Goal: Transaction & Acquisition: Download file/media

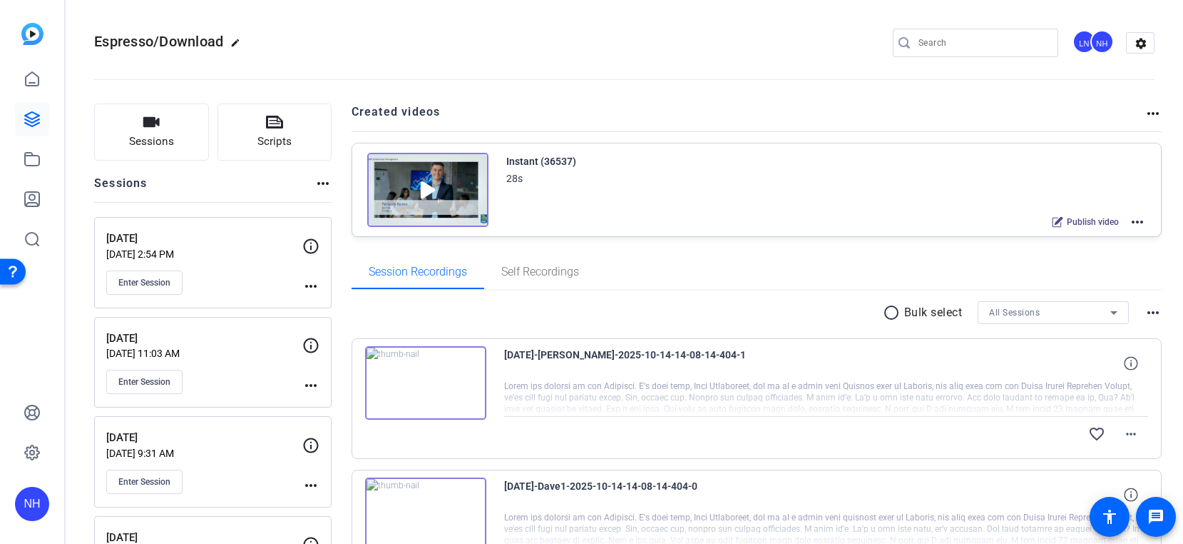
scroll to position [326, 0]
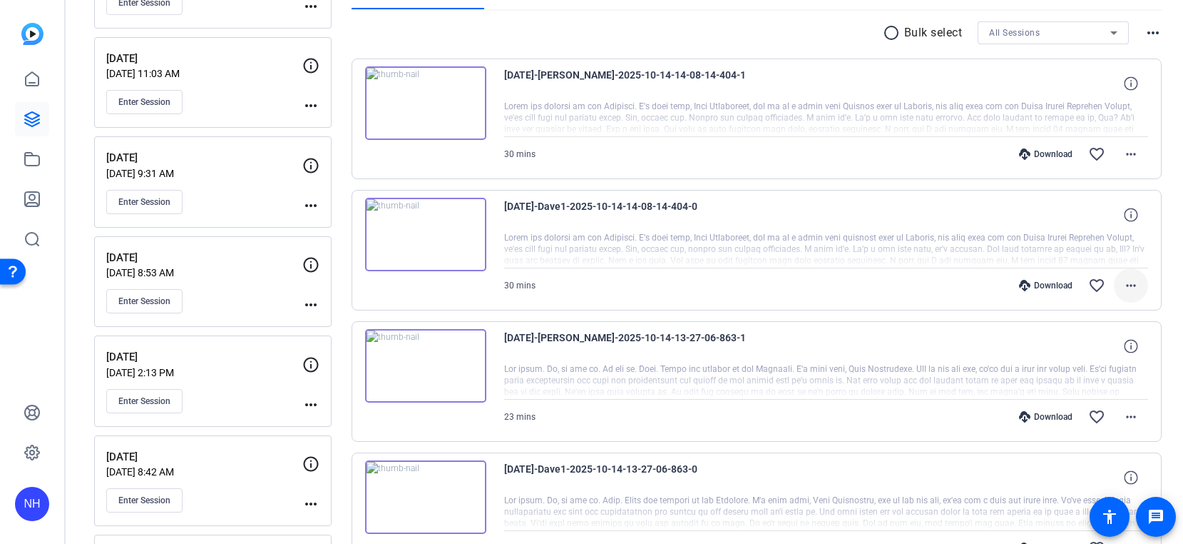
scroll to position [282, 0]
click at [1132, 276] on mat-icon "more_horiz" at bounding box center [1131, 283] width 17 height 17
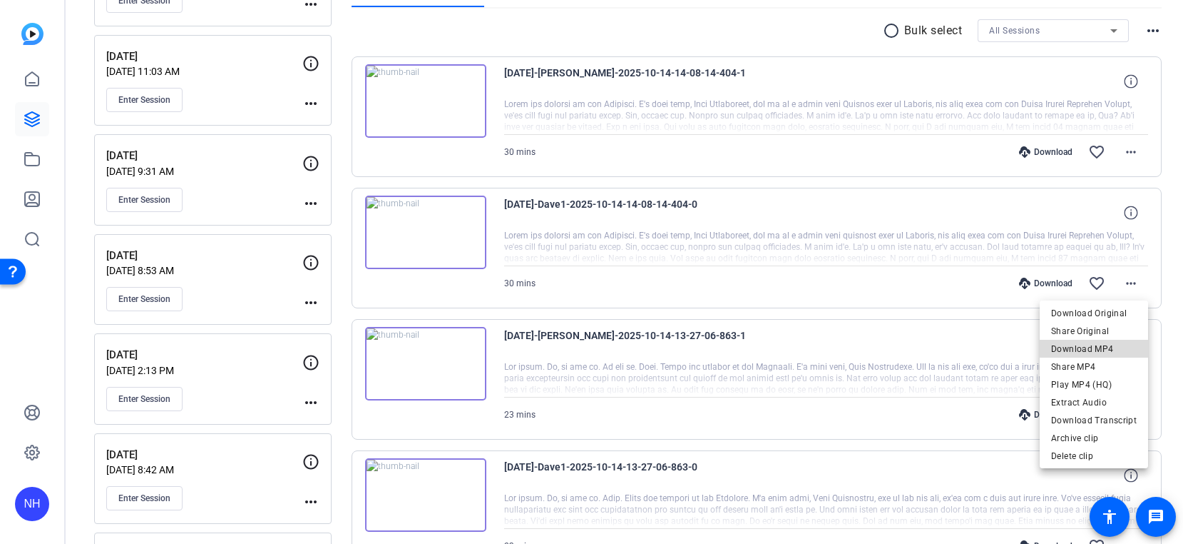
click at [1109, 342] on span "Download MP4" at bounding box center [1094, 348] width 86 height 17
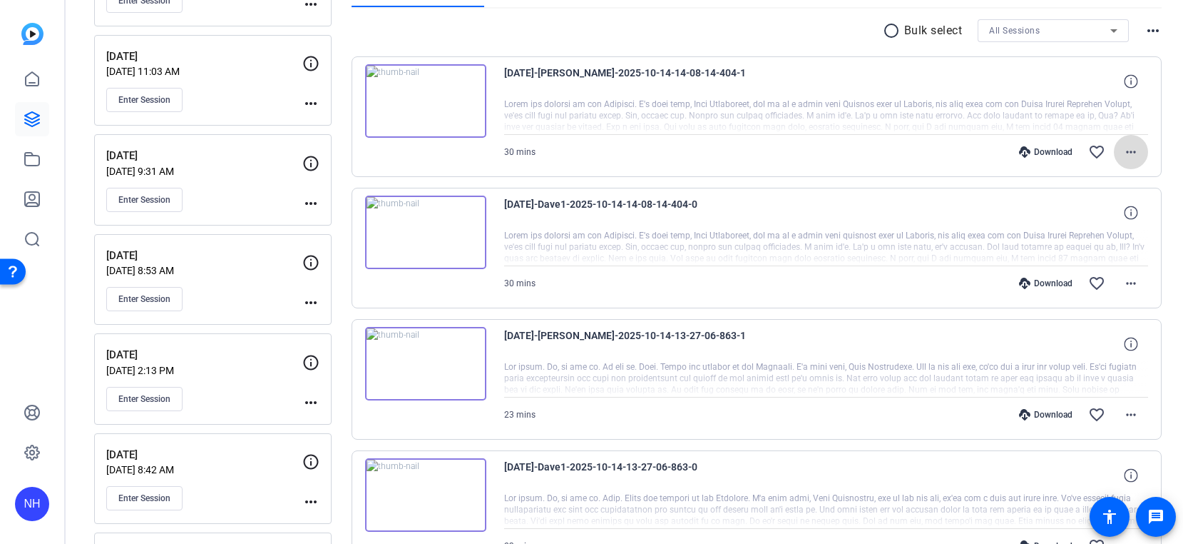
click at [1129, 149] on mat-icon "more_horiz" at bounding box center [1131, 151] width 17 height 17
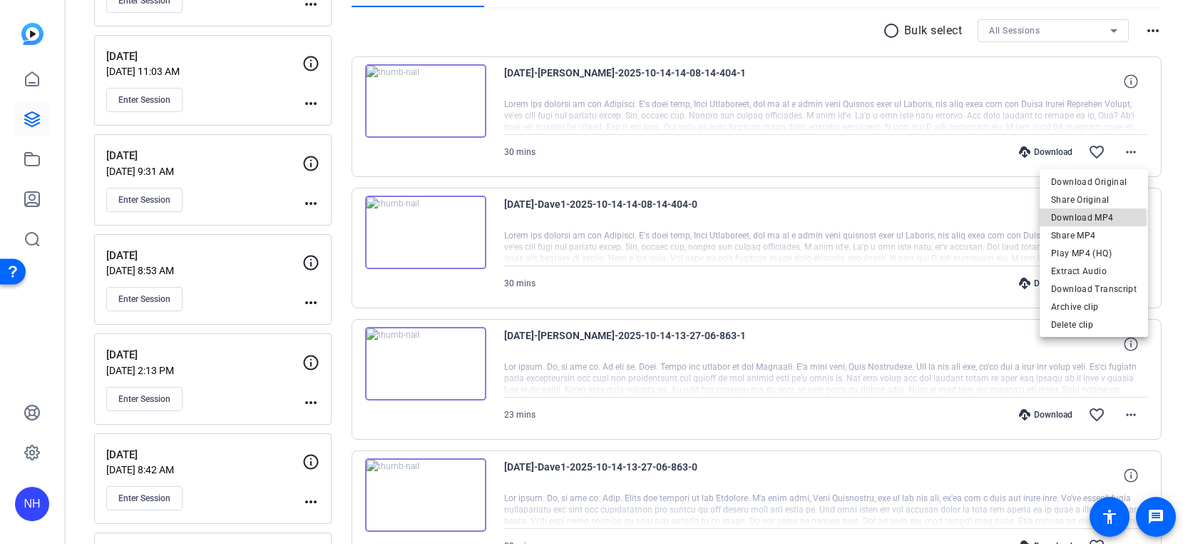
click at [1095, 218] on span "Download MP4" at bounding box center [1094, 216] width 86 height 17
